Goal: Task Accomplishment & Management: Manage account settings

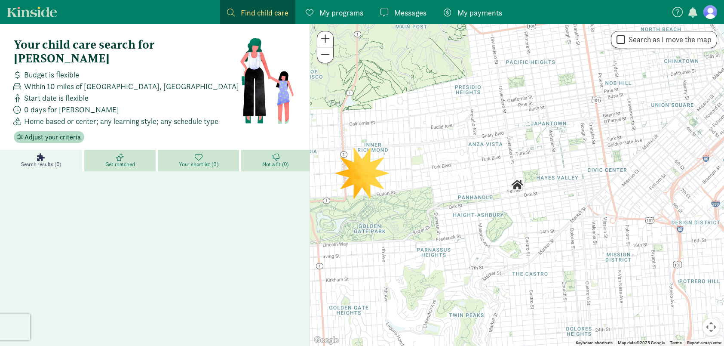
click at [468, 10] on span "My payments" at bounding box center [479, 13] width 45 height 12
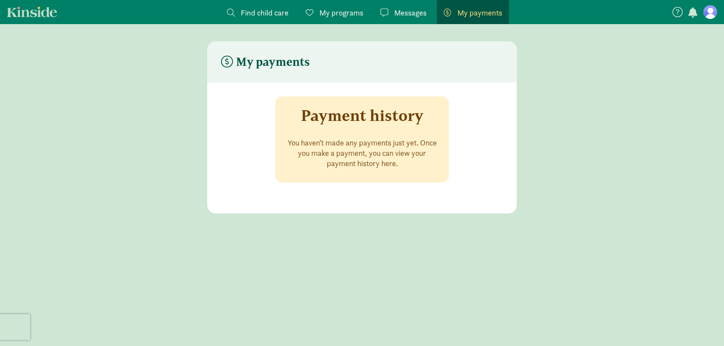
click at [364, 156] on p "You haven’t made any payments just yet. Once you make a payment, you can view y…" at bounding box center [361, 153] width 153 height 31
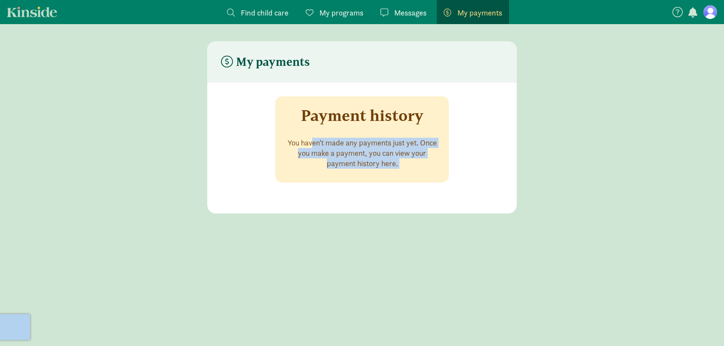
click at [365, 156] on p "You haven’t made any payments just yet. Once you make a payment, you can view y…" at bounding box center [361, 153] width 153 height 31
drag, startPoint x: 365, startPoint y: 156, endPoint x: 446, endPoint y: 173, distance: 82.6
click at [446, 173] on div "Payment history You haven’t made any payments just yet. Once you make a payment…" at bounding box center [362, 139] width 174 height 86
click at [383, 162] on p "You haven’t made any payments just yet. Once you make a payment, you can view y…" at bounding box center [361, 153] width 153 height 31
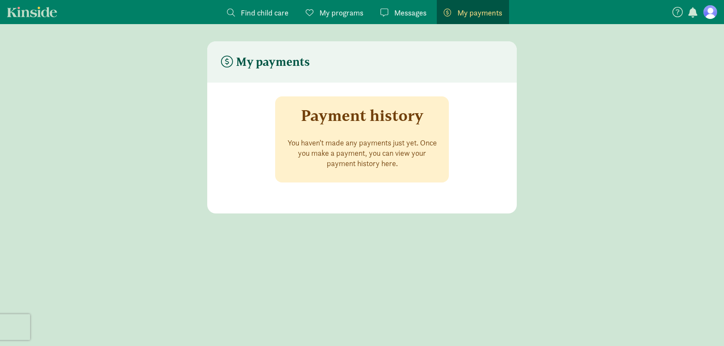
click at [383, 162] on p "You haven’t made any payments just yet. Once you make a payment, you can view y…" at bounding box center [361, 153] width 153 height 31
drag, startPoint x: 383, startPoint y: 162, endPoint x: 388, endPoint y: 161, distance: 5.2
click at [383, 161] on p "You haven’t made any payments just yet. Once you make a payment, you can view y…" at bounding box center [361, 153] width 153 height 31
click at [446, 176] on div "Payment history You haven’t made any payments just yet. Once you make a payment…" at bounding box center [362, 139] width 174 height 86
click at [713, 12] on figure at bounding box center [710, 12] width 14 height 14
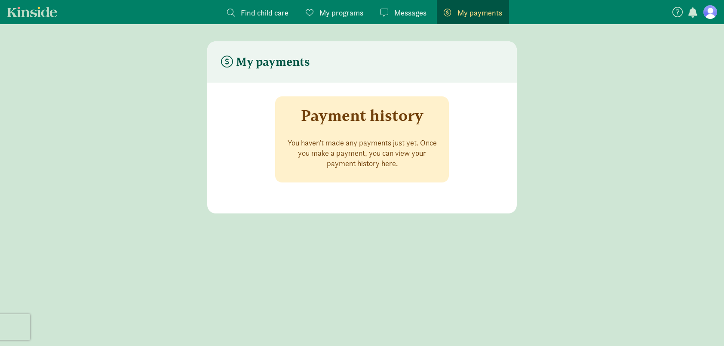
click at [332, 157] on p "You haven’t made any payments just yet. Once you make a payment, you can view y…" at bounding box center [361, 153] width 153 height 31
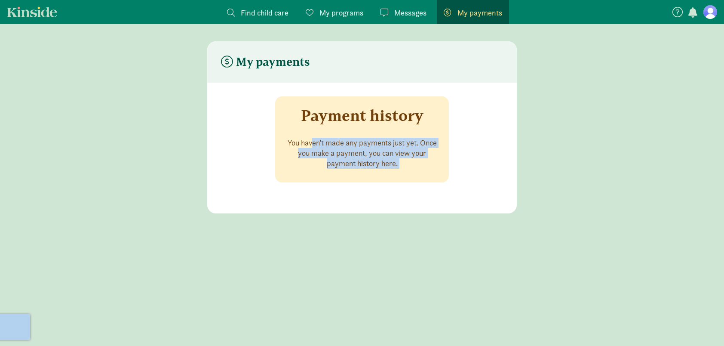
click at [333, 157] on p "You haven’t made any payments just yet. Once you make a payment, you can view y…" at bounding box center [361, 153] width 153 height 31
click at [715, 12] on figure at bounding box center [710, 12] width 14 height 14
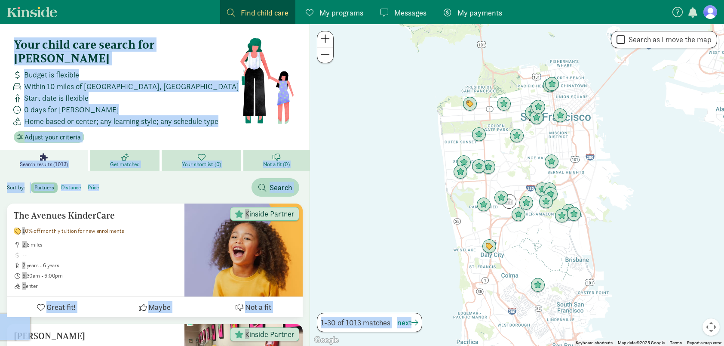
click at [203, 80] on div "Within 10 miles of [GEOGRAPHIC_DATA], [GEOGRAPHIC_DATA]" at bounding box center [124, 86] width 229 height 12
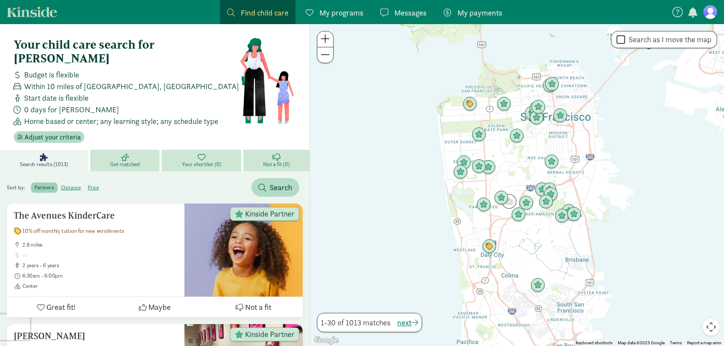
click at [710, 11] on figure at bounding box center [710, 12] width 14 height 14
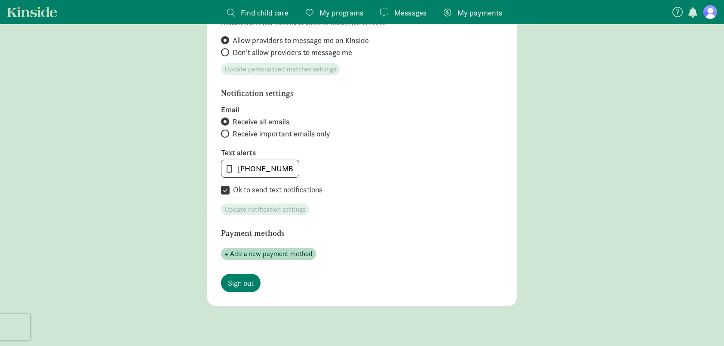
scroll to position [409, 0]
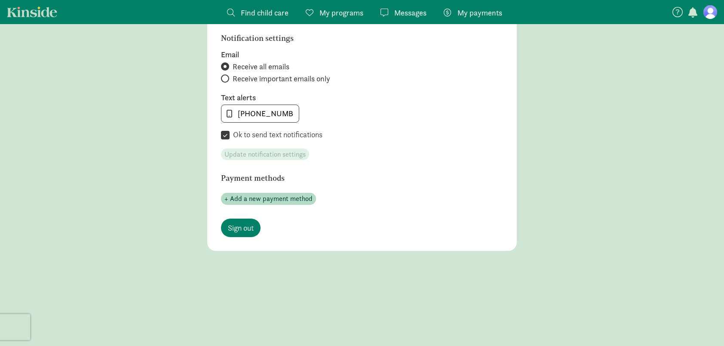
click at [246, 224] on span "Sign out" at bounding box center [241, 228] width 26 height 12
